Goal: Transaction & Acquisition: Subscribe to service/newsletter

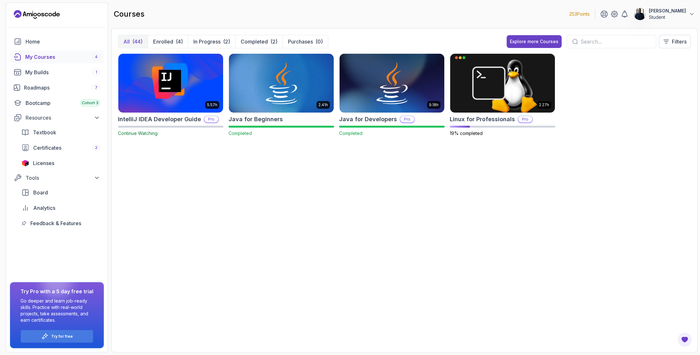
click at [666, 14] on p "Student" at bounding box center [666, 17] width 37 height 6
click at [650, 34] on p "View Profile" at bounding box center [649, 31] width 29 height 8
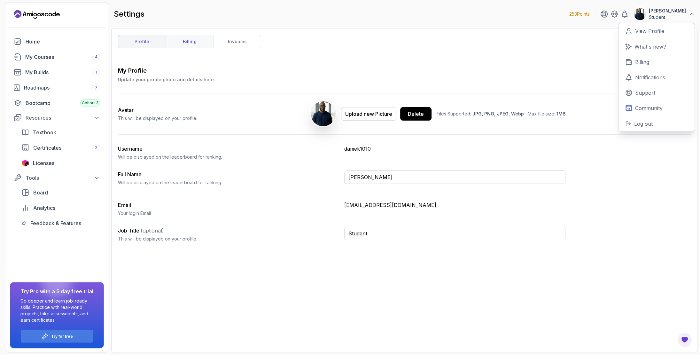
click at [206, 43] on link "billing" at bounding box center [189, 41] width 48 height 13
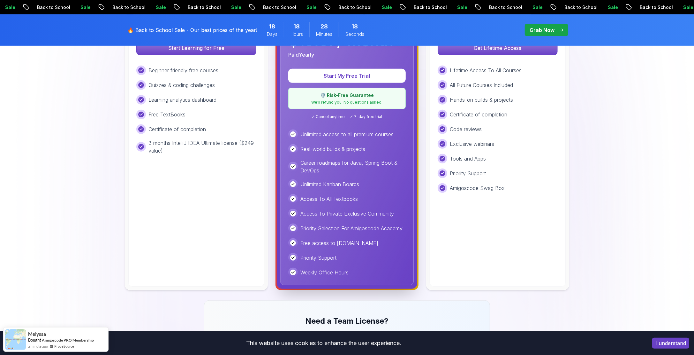
scroll to position [256, 0]
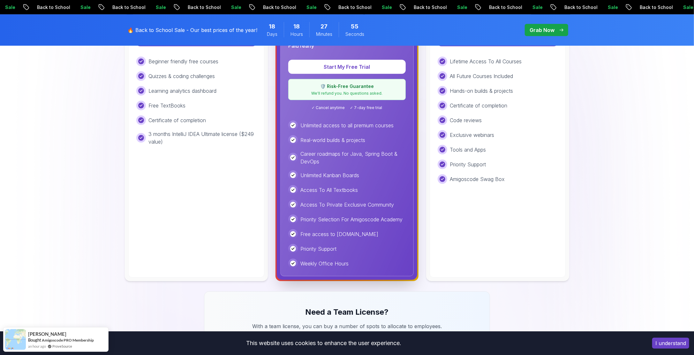
click at [542, 30] on p "Grab Now" at bounding box center [542, 30] width 25 height 8
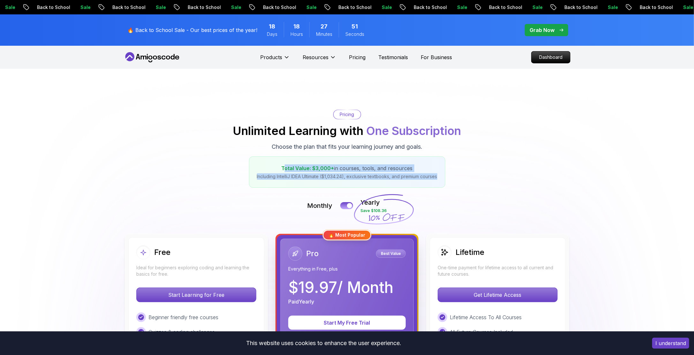
drag, startPoint x: 286, startPoint y: 170, endPoint x: 443, endPoint y: 172, distance: 157.8
click at [443, 172] on div "Total Value: $3,000+ in courses, tools, and resources Including IntelliJ IDEA U…" at bounding box center [347, 171] width 196 height 31
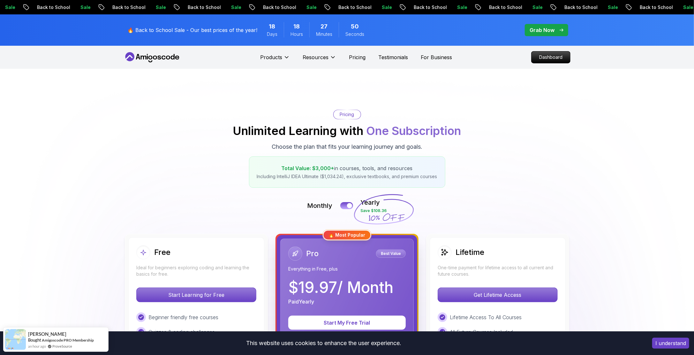
click at [542, 162] on div "Pricing Unlimited Learning with One Subscription Choose the plan that fits your…" at bounding box center [347, 149] width 447 height 78
